Goal: Information Seeking & Learning: Learn about a topic

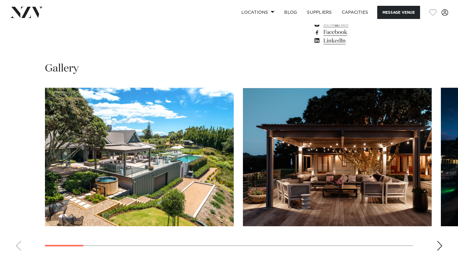
scroll to position [547, 0]
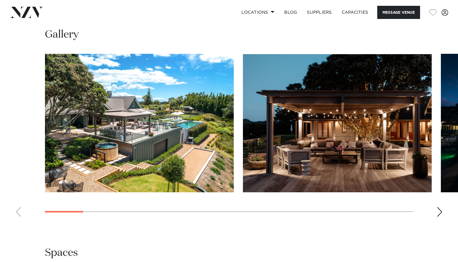
click at [207, 141] on img "1 / 18" at bounding box center [139, 123] width 189 height 139
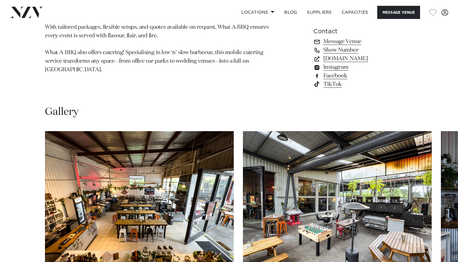
scroll to position [557, 0]
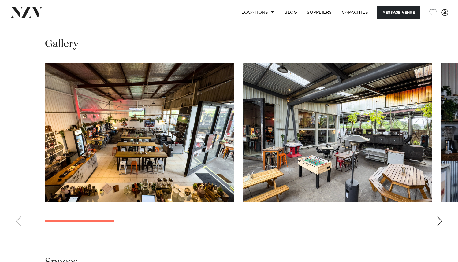
click at [78, 149] on img "1 / 10" at bounding box center [139, 132] width 189 height 139
